Goal: Find specific page/section: Find specific page/section

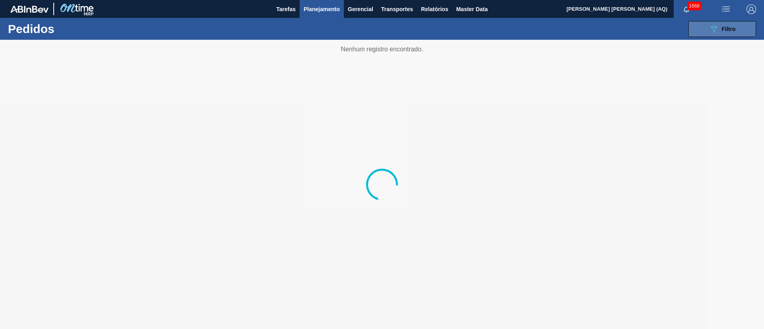
click at [729, 34] on button "089F7B8B-B2A5-4AFE-B5C0-19BA573D28AC Filtro" at bounding box center [722, 29] width 68 height 16
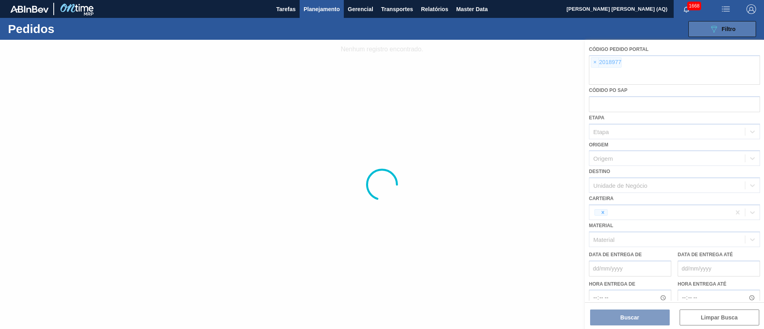
click at [715, 34] on button "089F7B8B-B2A5-4AFE-B5C0-19BA573D28AC Filtro" at bounding box center [722, 29] width 68 height 16
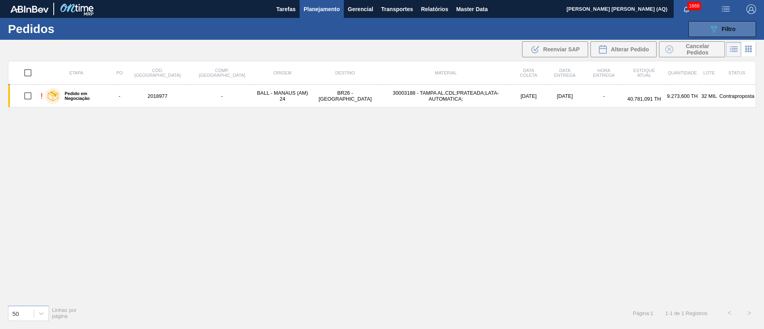
click at [714, 35] on button "089F7B8B-B2A5-4AFE-B5C0-19BA573D28AC Filtro" at bounding box center [722, 29] width 68 height 16
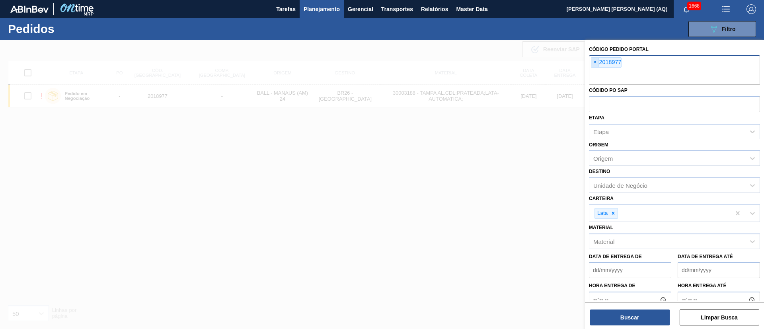
click at [595, 64] on span "×" at bounding box center [595, 63] width 8 height 10
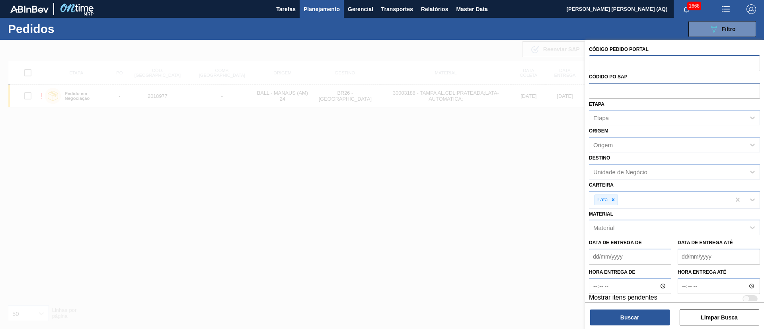
click at [611, 92] on input "text" at bounding box center [674, 90] width 171 height 15
paste input "text"
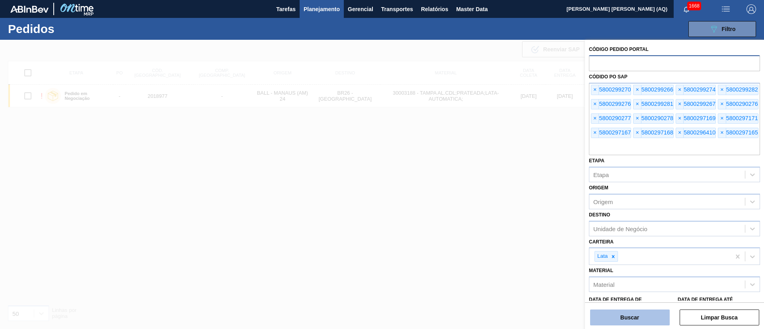
click at [659, 315] on button "Buscar" at bounding box center [630, 317] width 80 height 16
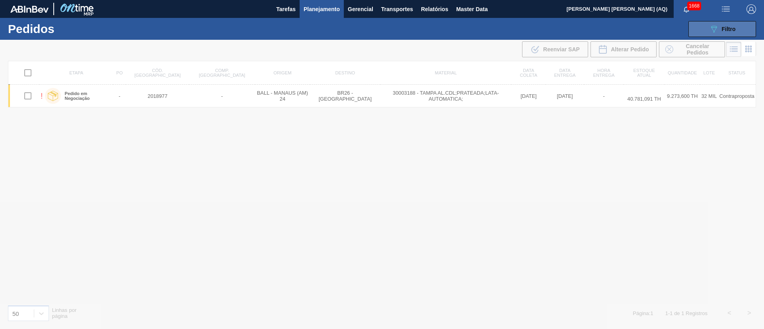
click at [716, 29] on icon "089F7B8B-B2A5-4AFE-B5C0-19BA573D28AC" at bounding box center [714, 29] width 10 height 10
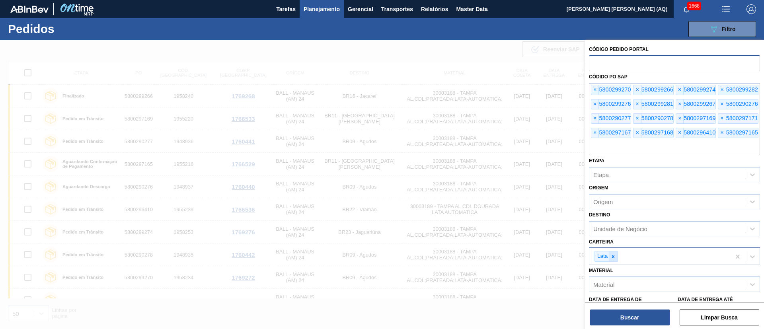
click at [614, 259] on icon at bounding box center [613, 257] width 6 height 6
click at [631, 314] on button "Buscar" at bounding box center [630, 317] width 80 height 16
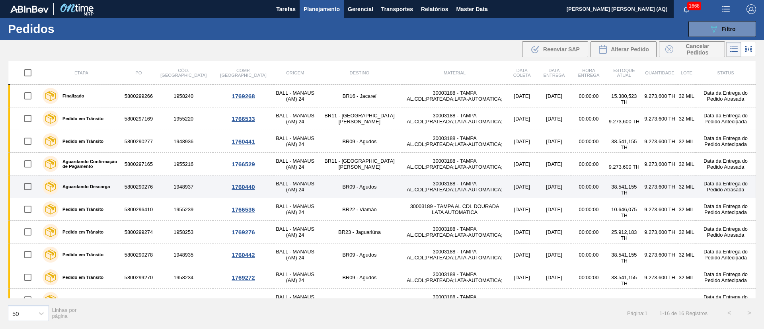
click at [402, 178] on td "30003188 - TAMPA AL.CDL;PRATEADA;LATA-AUTOMATICA;" at bounding box center [454, 186] width 105 height 23
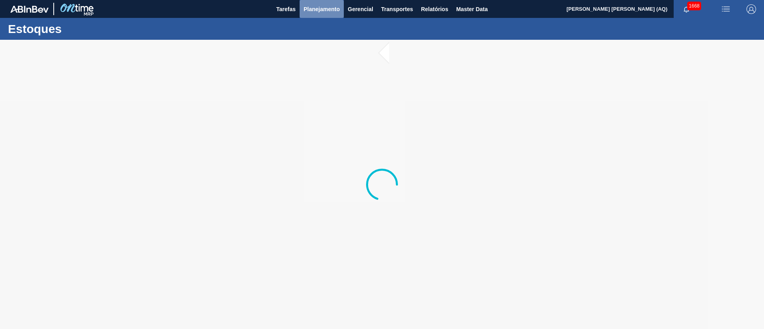
click at [309, 8] on span "Planejamento" at bounding box center [321, 9] width 36 height 10
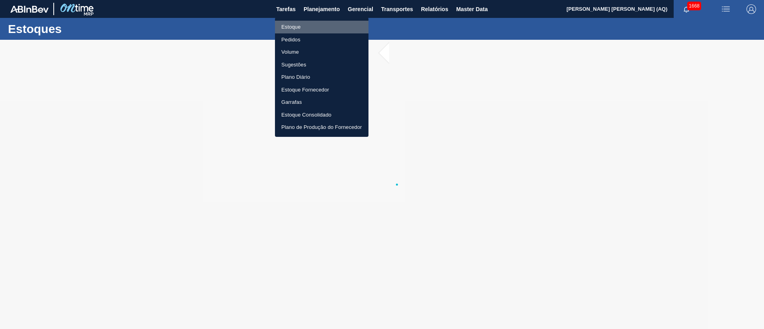
click at [298, 25] on li "Estoque" at bounding box center [321, 27] width 93 height 13
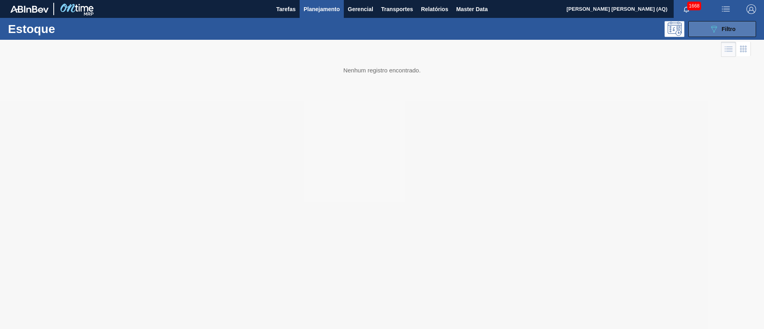
click at [735, 31] on button "089F7B8B-B2A5-4AFE-B5C0-19BA573D28AC Filtro" at bounding box center [722, 29] width 68 height 16
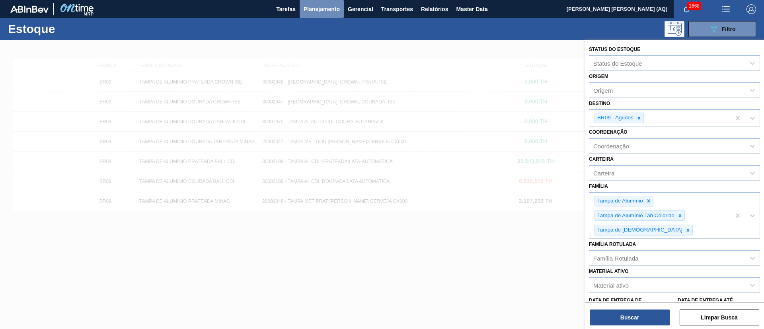
click at [321, 2] on button "Planejamento" at bounding box center [321, 9] width 44 height 18
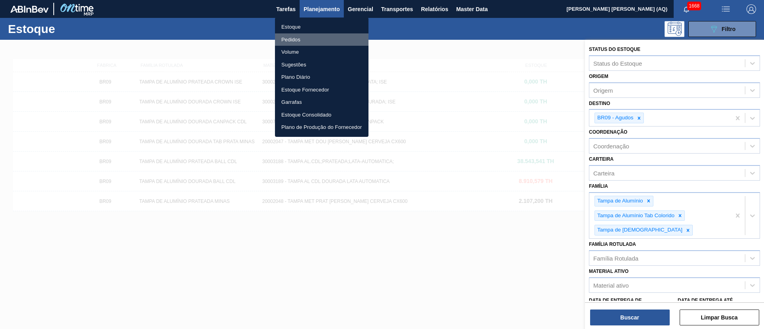
click at [300, 38] on li "Pedidos" at bounding box center [321, 39] width 93 height 13
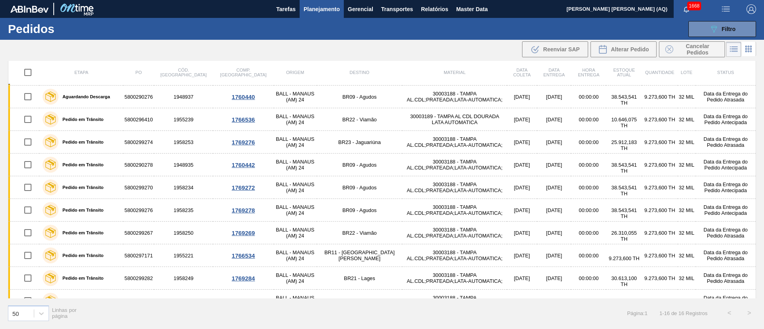
scroll to position [149, 0]
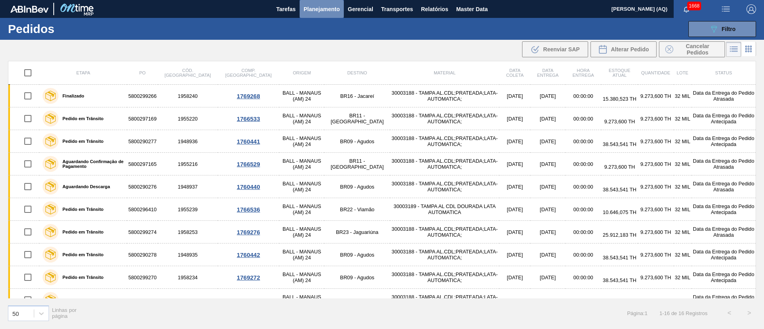
click at [314, 8] on span "Planejamento" at bounding box center [321, 9] width 36 height 10
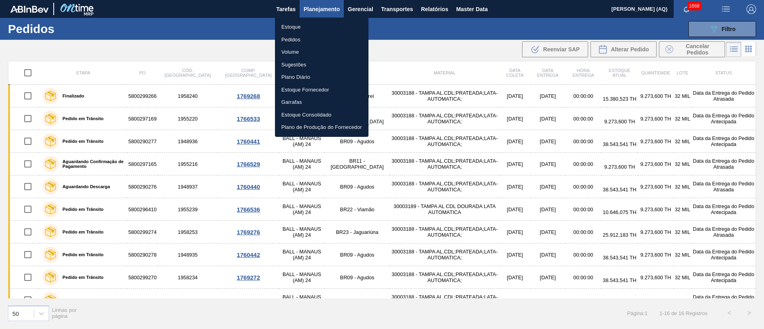
click at [265, 23] on div at bounding box center [382, 164] width 764 height 329
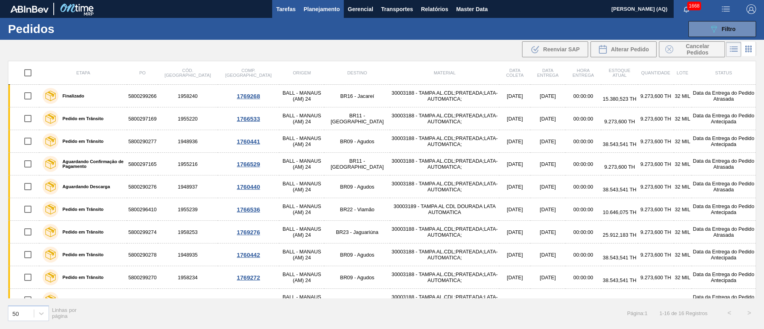
click at [281, 13] on span "Tarefas" at bounding box center [285, 9] width 19 height 10
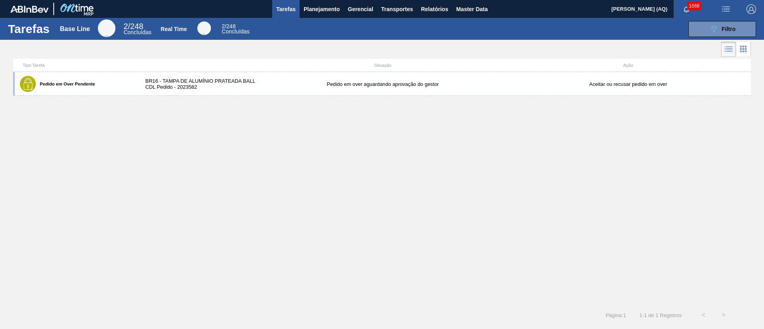
click at [307, 169] on div "Pedido em Over Pendente BR16 - TAMPA DE ALUMÍNIO PRATEADA BALL CDL Pedido - 202…" at bounding box center [381, 188] width 737 height 233
